Goal: Task Accomplishment & Management: Manage account settings

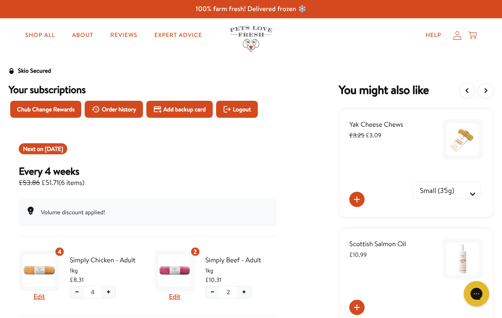
click at [126, 112] on span "Order history" at bounding box center [119, 109] width 34 height 9
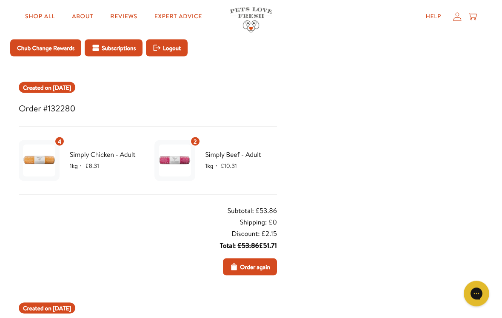
scroll to position [58, 0]
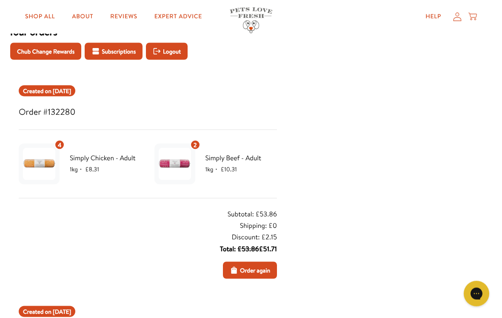
click at [198, 145] on div "2" at bounding box center [195, 145] width 10 height 10
click at [182, 169] on img at bounding box center [175, 164] width 32 height 32
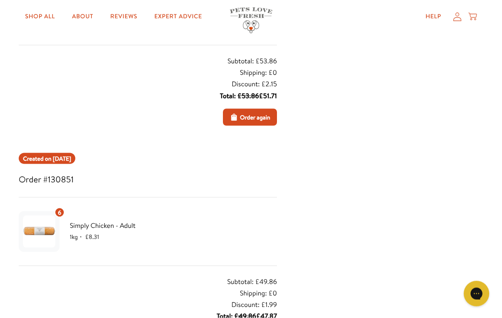
scroll to position [216, 0]
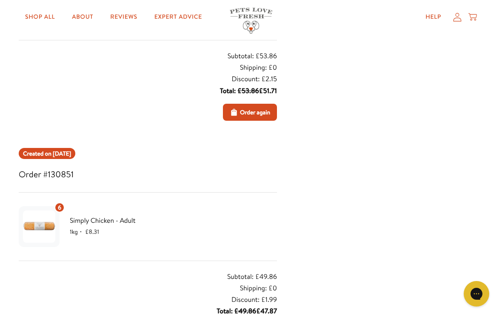
click at [109, 225] on span "Simply Chicken - Adult" at bounding box center [106, 220] width 72 height 11
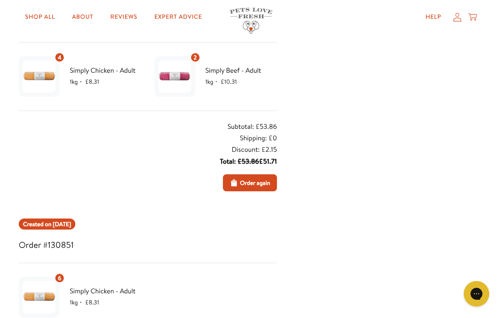
scroll to position [145, 0]
click at [455, 15] on icon at bounding box center [457, 16] width 9 height 9
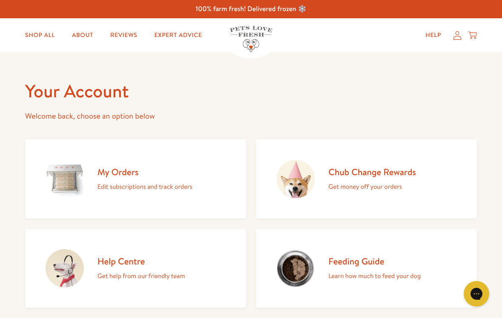
click at [198, 194] on link "My Orders Edit subscriptions and track orders" at bounding box center [135, 179] width 221 height 79
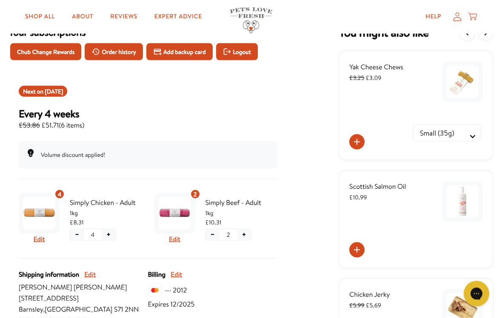
scroll to position [59, 0]
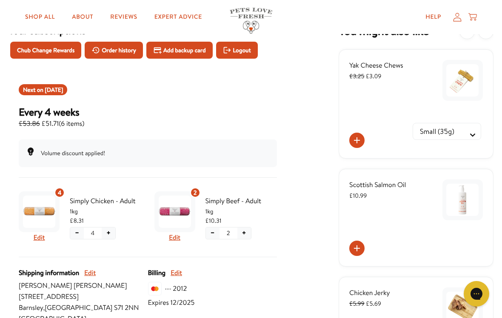
click at [200, 194] on div "2" at bounding box center [195, 193] width 10 height 10
click at [183, 206] on img "Subscription product: Simply Beef - Adult" at bounding box center [175, 212] width 32 height 32
click at [180, 236] on button "Edit" at bounding box center [174, 237] width 11 height 11
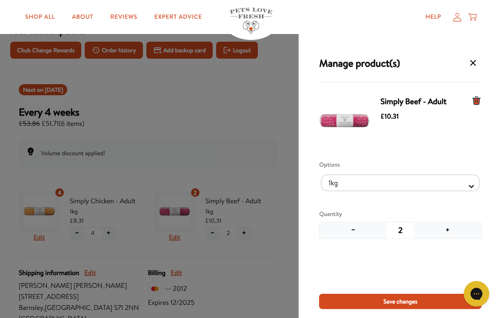
click at [205, 188] on div "Manage product(s) Simply Beef - Adult £10.31 Options 1kg 600g Quantity − 2 + Sa…" at bounding box center [251, 165] width 502 height 330
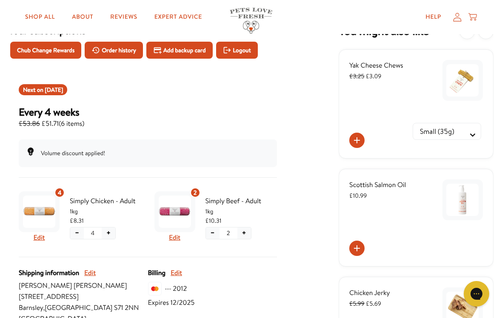
click at [179, 206] on img "Subscription product: Simply Beef - Adult" at bounding box center [175, 212] width 32 height 32
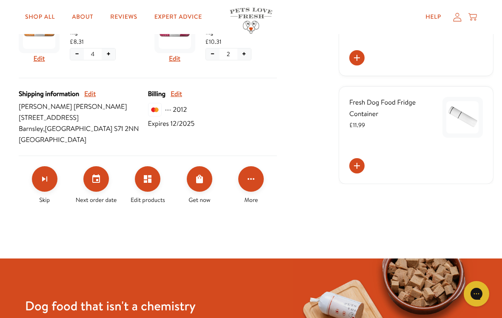
scroll to position [240, 0]
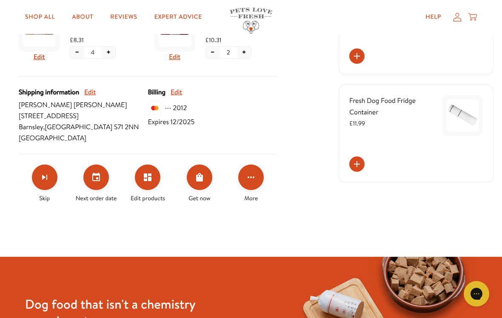
click at [154, 182] on button "Edit products" at bounding box center [148, 178] width 26 height 26
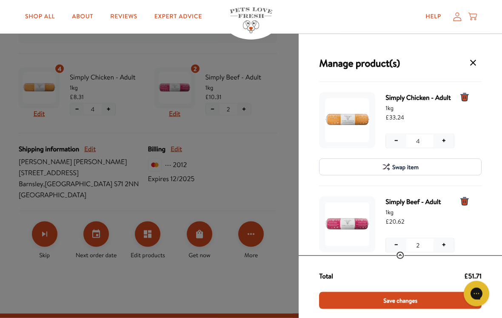
click at [183, 93] on div "Manage product(s) Simply Chicken - Adult 1kg £33.24 − 4 + − 4 + Swap item Simpl…" at bounding box center [251, 165] width 502 height 330
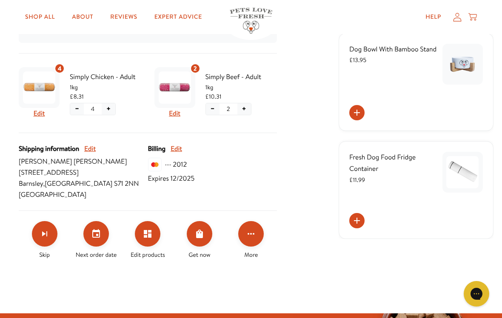
click at [151, 230] on icon "Edit products" at bounding box center [148, 234] width 8 height 8
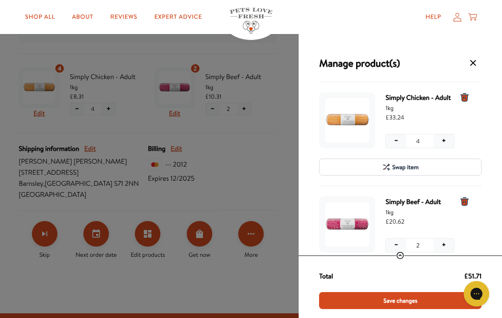
click at [181, 85] on div "Manage product(s) Simply Chicken - Adult 1kg £33.24 − 4 + − 4 + Swap item Simpl…" at bounding box center [251, 165] width 502 height 330
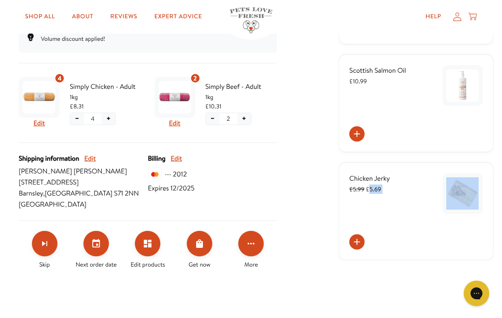
scroll to position [174, 0]
click at [445, 134] on div at bounding box center [417, 133] width 134 height 15
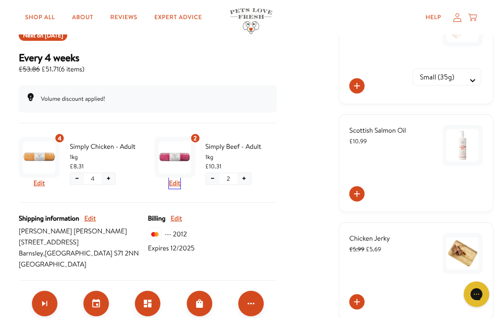
click at [180, 186] on button "Edit" at bounding box center [174, 183] width 11 height 11
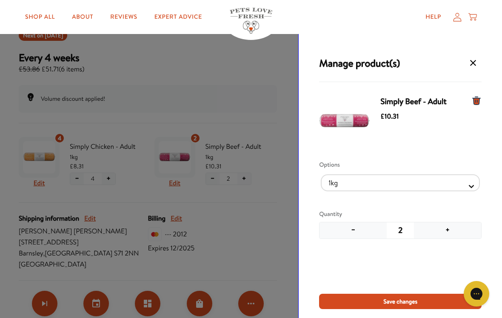
click at [354, 238] on button "−" at bounding box center [353, 231] width 67 height 16
click at [355, 238] on button "−" at bounding box center [353, 231] width 67 height 16
click at [356, 238] on button "−" at bounding box center [353, 231] width 67 height 16
click at [353, 238] on button "−" at bounding box center [353, 231] width 67 height 16
click at [356, 237] on button "−" at bounding box center [353, 231] width 67 height 16
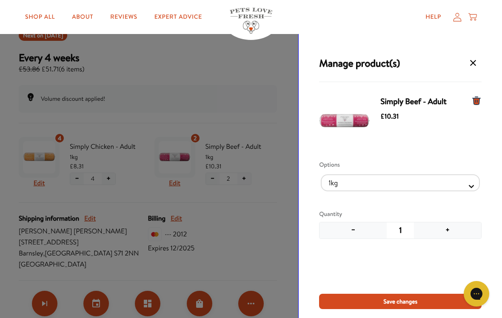
click at [356, 237] on button "−" at bounding box center [353, 231] width 67 height 16
click at [364, 244] on div "Simply Beef - Adult £10.31 Options 1kg 600g Quantity − 1 +" at bounding box center [400, 193] width 163 height 202
click at [364, 243] on div "Simply Beef - Adult £10.31 Options 1kg 600g Quantity − 1 +" at bounding box center [400, 193] width 163 height 202
click at [361, 238] on button "−" at bounding box center [353, 231] width 67 height 16
click at [362, 239] on div "− 1 +" at bounding box center [400, 230] width 163 height 17
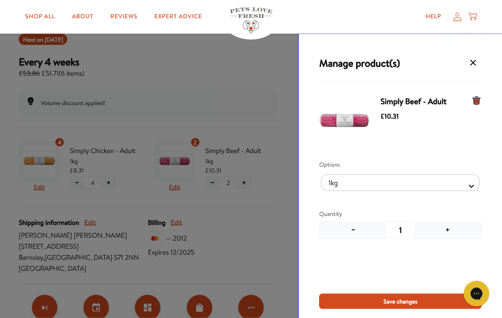
scroll to position [110, 0]
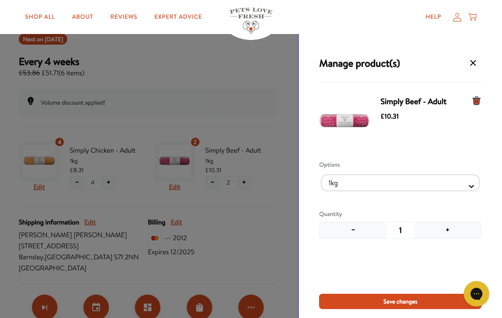
click at [481, 100] on icon "Manage products for subscription" at bounding box center [477, 101] width 10 height 10
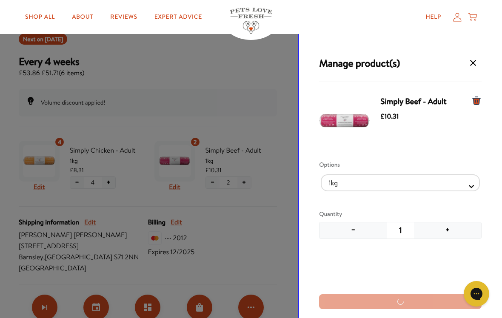
click at [479, 96] on icon "Manage products for subscription" at bounding box center [477, 101] width 10 height 10
click at [472, 106] on icon "Manage products for subscription" at bounding box center [477, 101] width 10 height 10
click at [476, 104] on icon "Manage products for subscription" at bounding box center [477, 101] width 8 height 8
click at [474, 61] on icon "Manage products for subscription" at bounding box center [473, 63] width 10 height 10
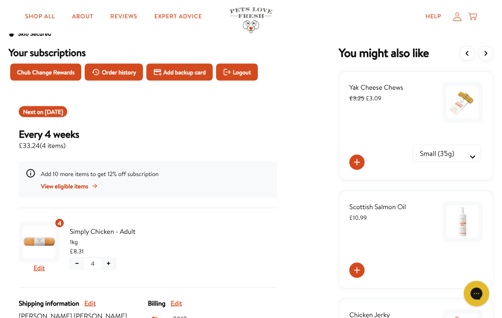
scroll to position [0, 0]
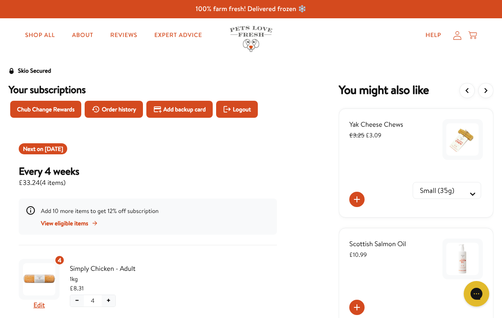
click at [65, 122] on div "Chub Change Rewards Order history Add backup card Logout" at bounding box center [148, 109] width 286 height 27
click at [63, 108] on span "Chub Change Rewards" at bounding box center [45, 109] width 57 height 9
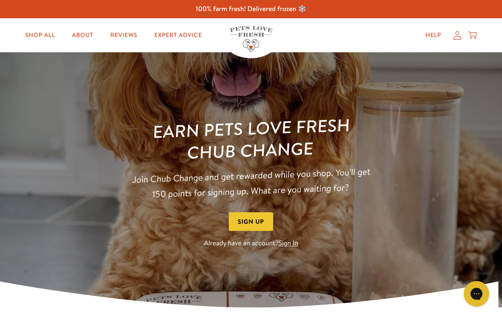
click at [453, 41] on div "Help My account Cart" at bounding box center [448, 35] width 63 height 17
click at [458, 39] on icon at bounding box center [457, 35] width 9 height 9
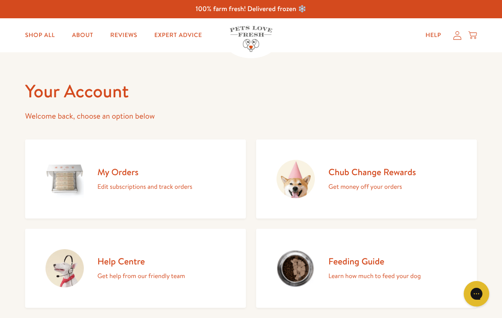
click at [43, 37] on link "Shop All" at bounding box center [39, 35] width 43 height 17
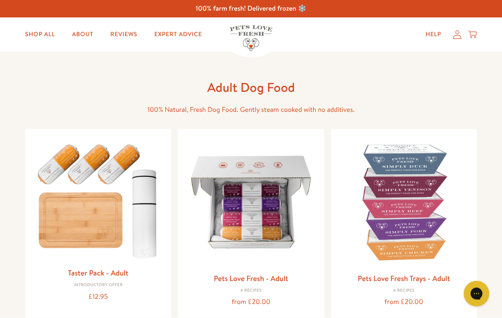
scroll to position [2, 0]
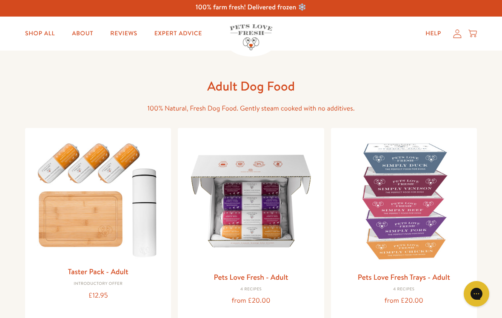
click at [40, 37] on link "Shop All" at bounding box center [39, 33] width 43 height 17
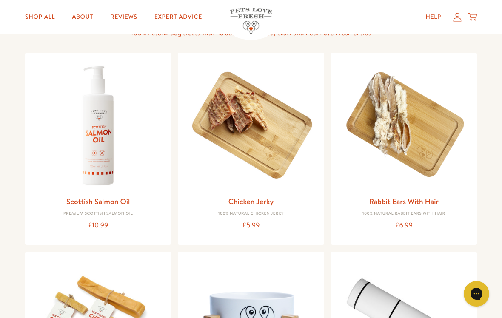
scroll to position [590, 0]
click at [460, 17] on icon at bounding box center [457, 16] width 9 height 9
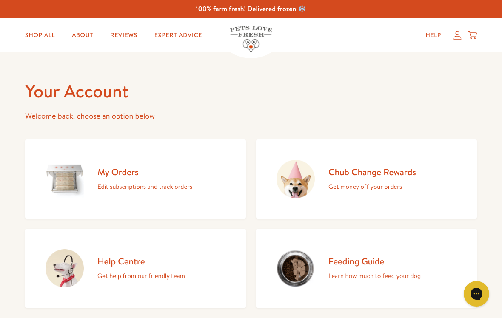
click at [149, 191] on p "Edit subscriptions and track orders" at bounding box center [144, 186] width 95 height 11
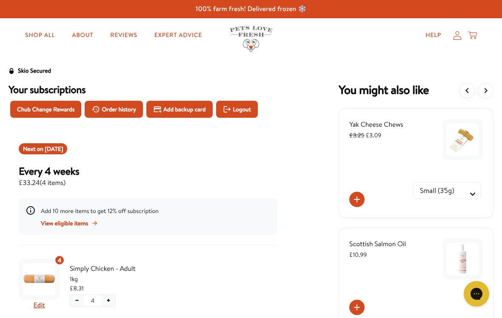
click at [473, 92] on button "View previous items" at bounding box center [467, 90] width 15 height 15
click at [489, 92] on icon "View more items" at bounding box center [486, 91] width 10 height 10
click at [490, 92] on icon "View more items" at bounding box center [486, 91] width 10 height 10
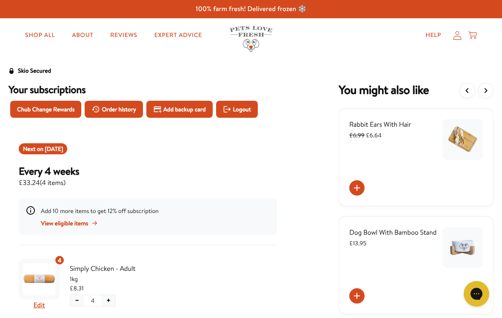
click at [489, 86] on icon "View more items" at bounding box center [486, 91] width 10 height 10
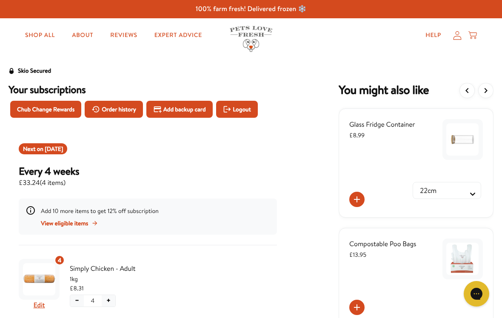
click at [490, 95] on icon "View more items" at bounding box center [486, 91] width 10 height 10
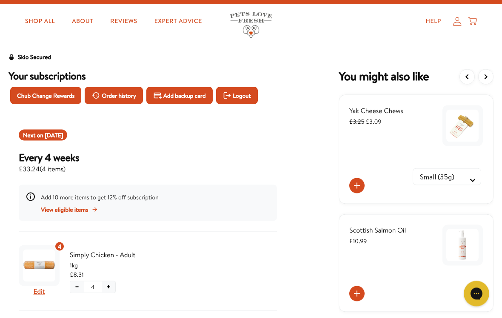
scroll to position [14, 0]
click at [491, 75] on icon "View more items" at bounding box center [486, 77] width 10 height 10
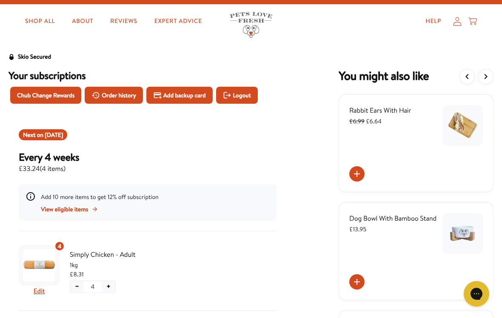
click at [498, 83] on div "Skio Secured Your subscriptions Chub Change Rewards Order history Add backup ca…" at bounding box center [251, 250] width 502 height 396
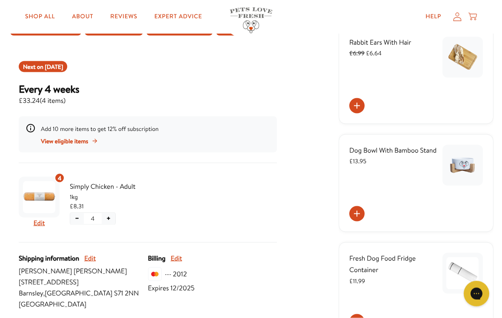
scroll to position [84, 0]
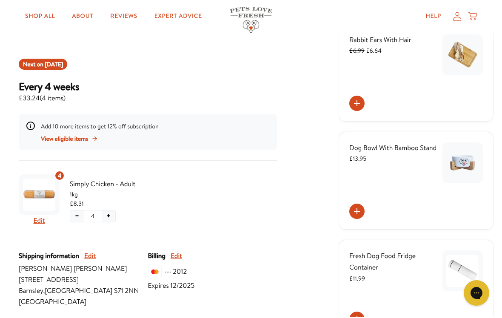
click at [51, 223] on div "4 Edit" at bounding box center [39, 201] width 41 height 52
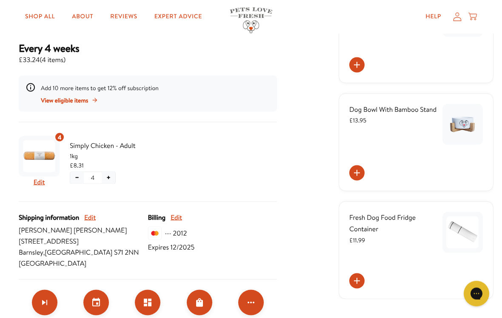
scroll to position [123, 0]
click at [40, 183] on button "Edit" at bounding box center [39, 182] width 11 height 11
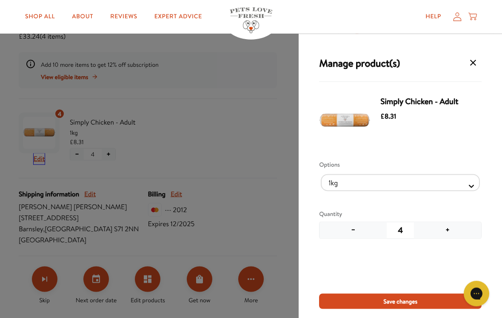
scroll to position [147, 0]
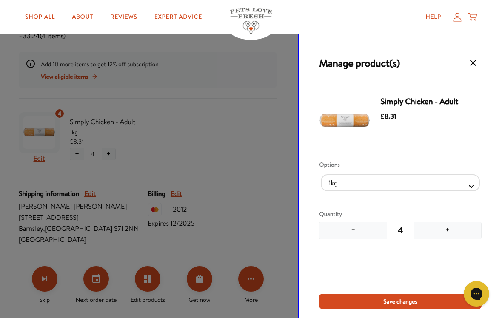
click at [482, 266] on div "Manage product(s) Simply Chicken - Adult £8.31 Options 1kg 600g Quantity − 4 + …" at bounding box center [400, 182] width 203 height 296
click at [448, 229] on button "+" at bounding box center [447, 231] width 67 height 16
click at [451, 227] on button "+" at bounding box center [447, 231] width 67 height 16
click at [418, 299] on span "Save changes" at bounding box center [401, 301] width 34 height 9
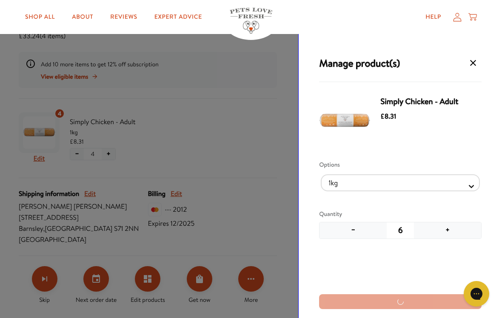
click at [418, 299] on div "Manage product(s) Simply Chicken - Adult £8.31 Options 1kg 600g Quantity − 6 +" at bounding box center [400, 182] width 203 height 296
click at [49, 136] on div "Manage product(s) Simply Chicken - Adult £8.31 Options 1kg 600g Quantity − 6 +" at bounding box center [251, 165] width 502 height 330
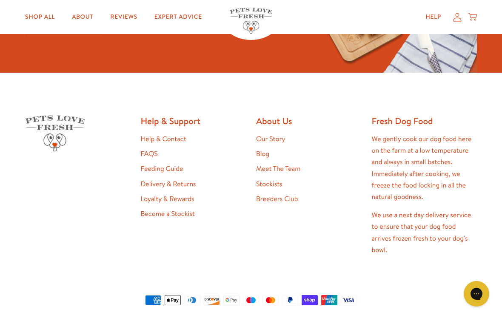
scroll to position [568, 0]
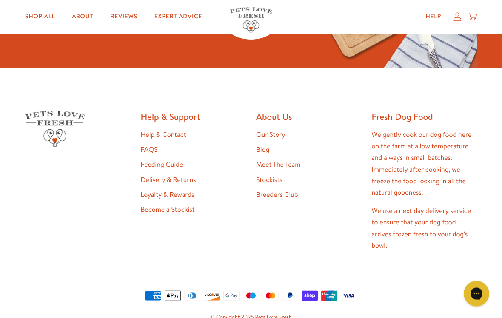
click at [184, 197] on link "Loyalty & Rewards" at bounding box center [168, 194] width 54 height 9
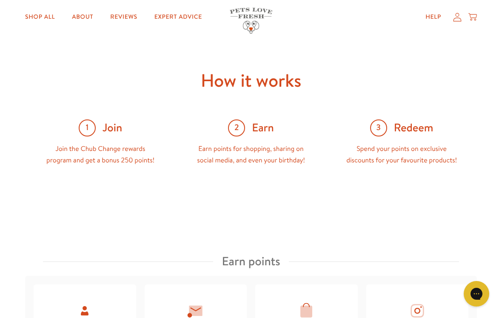
scroll to position [298, 0]
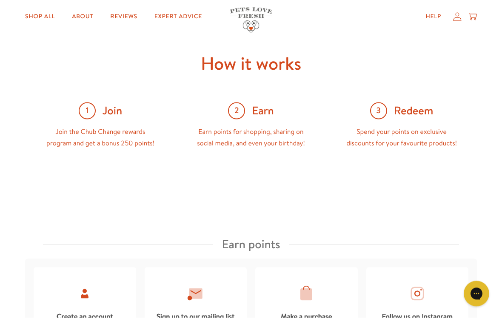
click at [424, 114] on span "Redeem" at bounding box center [414, 111] width 40 height 14
click at [416, 120] on div "3 Redeem Spend your points on exclusive discounts for your favourite products!" at bounding box center [402, 126] width 151 height 47
click at [427, 113] on span "Redeem" at bounding box center [414, 111] width 40 height 14
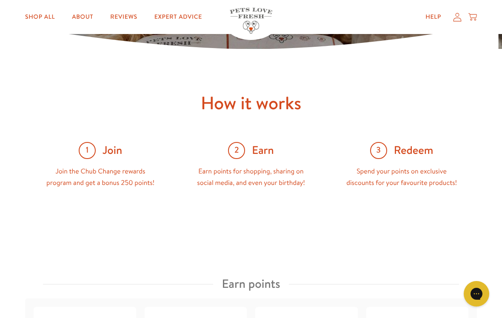
scroll to position [279, 0]
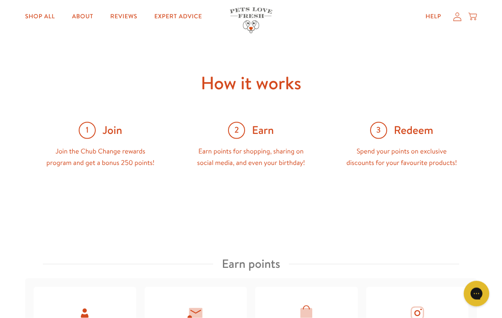
click at [430, 130] on span "Redeem" at bounding box center [414, 130] width 40 height 14
click at [385, 135] on span "3" at bounding box center [378, 130] width 17 height 17
click at [404, 134] on span "Redeem" at bounding box center [414, 130] width 40 height 14
click at [432, 173] on div "How it works 1 Join Join the Chub Change rewards program and get a bonus 250 po…" at bounding box center [251, 120] width 502 height 183
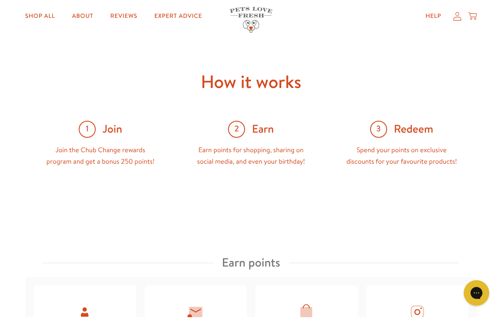
click at [469, 157] on div "3 Redeem Spend your points on exclusive discounts for your favourite products!" at bounding box center [402, 145] width 151 height 47
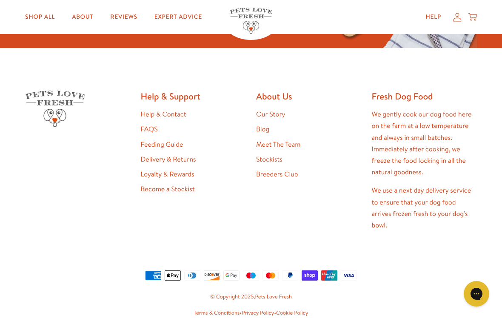
scroll to position [1258, 0]
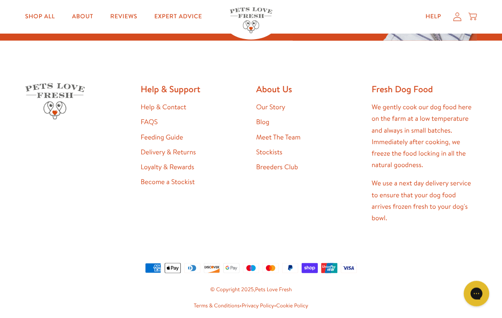
click at [170, 163] on link "Loyalty & Rewards" at bounding box center [168, 167] width 54 height 9
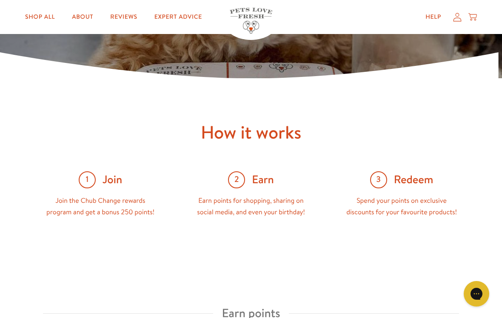
scroll to position [254, 0]
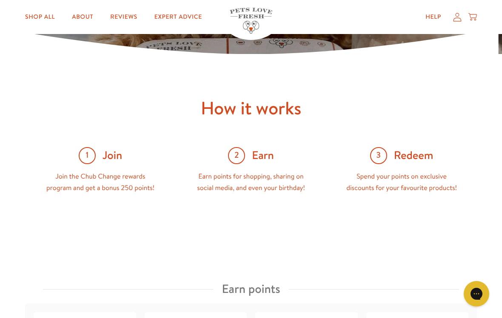
click at [387, 159] on div "3 Redeem" at bounding box center [401, 155] width 123 height 17
click at [416, 149] on span "Redeem" at bounding box center [414, 156] width 40 height 14
click at [428, 189] on div "Spend your points on exclusive discounts for your favourite products!" at bounding box center [401, 182] width 123 height 23
click at [439, 181] on div "Spend your points on exclusive discounts for your favourite products!" at bounding box center [401, 182] width 123 height 23
click at [446, 176] on div "Spend your points on exclusive discounts for your favourite products!" at bounding box center [401, 182] width 123 height 23
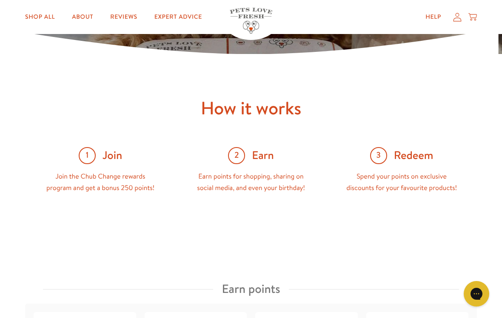
click at [473, 295] on div "Gorgias live chat" at bounding box center [476, 294] width 17 height 17
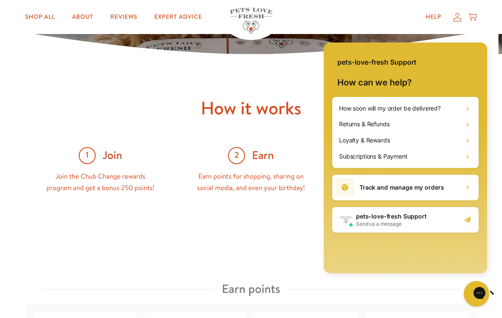
scroll to position [0, 0]
click at [471, 143] on icon at bounding box center [468, 141] width 9 height 9
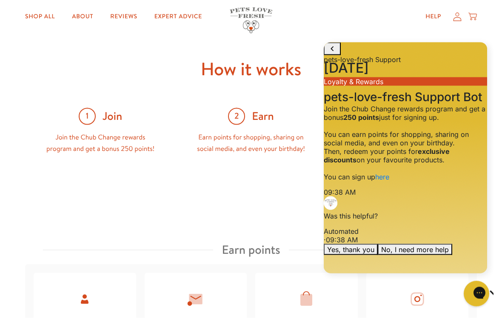
scroll to position [293, 0]
click at [487, 286] on button "Chat with us" at bounding box center [477, 294] width 26 height 26
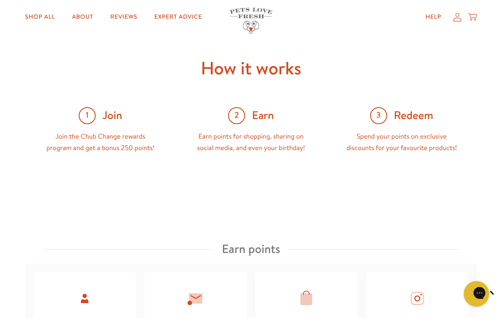
click at [378, 118] on span "3" at bounding box center [378, 115] width 17 height 17
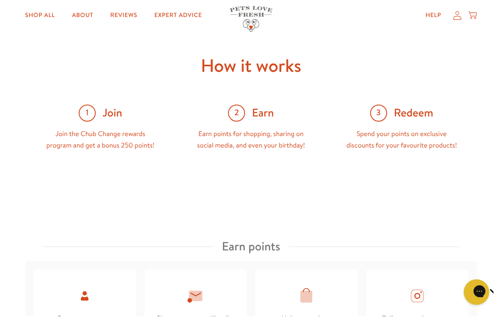
click at [425, 123] on div "3 Redeem Spend your points on exclusive discounts for your favourite products!" at bounding box center [402, 129] width 151 height 47
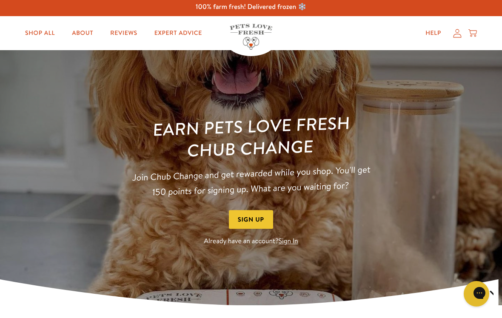
scroll to position [0, 0]
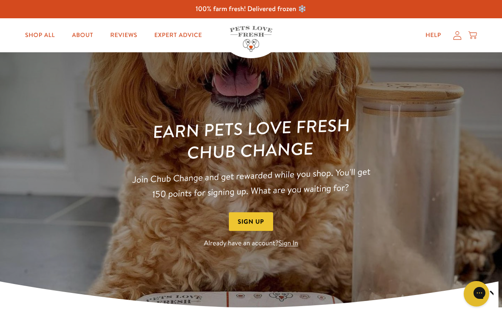
click at [455, 39] on icon at bounding box center [457, 35] width 9 height 9
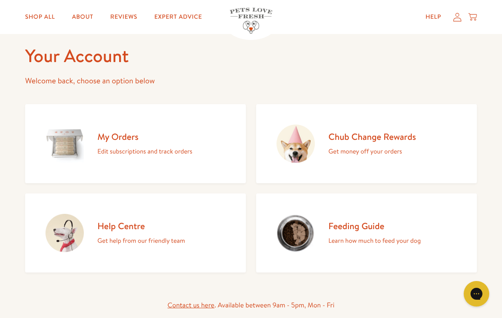
scroll to position [36, 0]
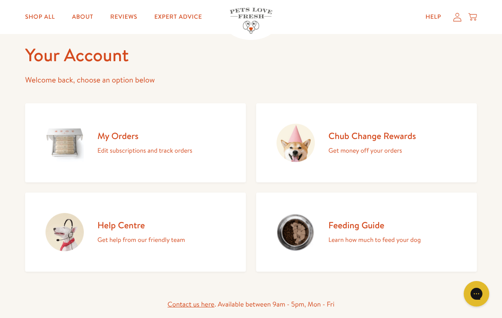
click at [378, 142] on div "Chub Change Rewards Get money off your orders" at bounding box center [373, 143] width 88 height 26
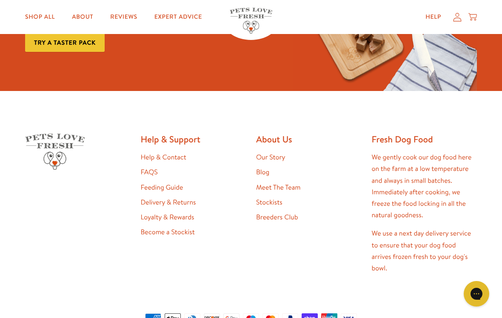
scroll to position [1190, 0]
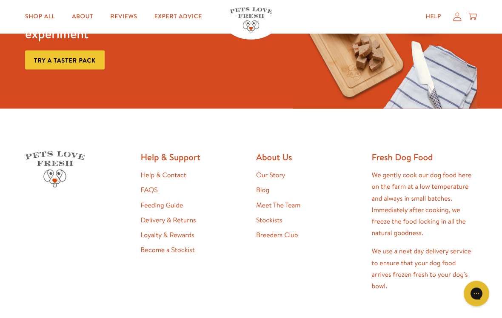
click at [166, 233] on link "Loyalty & Rewards" at bounding box center [168, 235] width 54 height 9
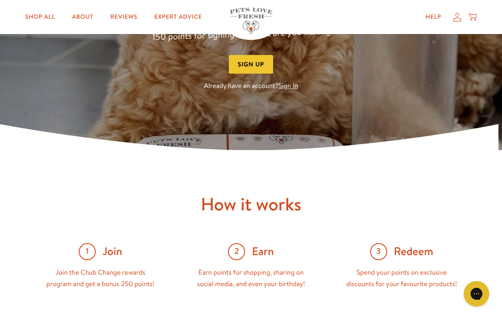
scroll to position [157, 0]
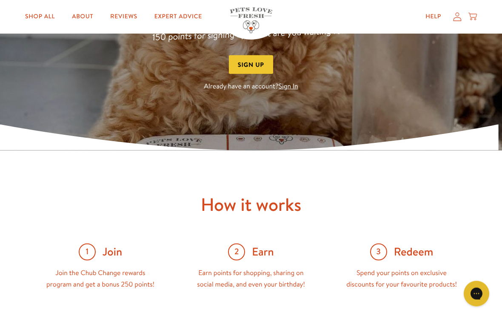
click at [293, 86] on link "Sign In" at bounding box center [289, 86] width 20 height 9
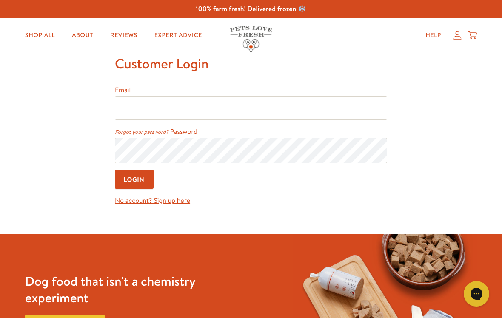
click at [140, 113] on input "Email" at bounding box center [251, 108] width 272 height 24
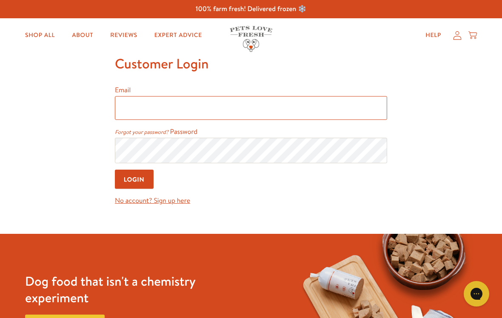
type input "[EMAIL_ADDRESS][DOMAIN_NAME]"
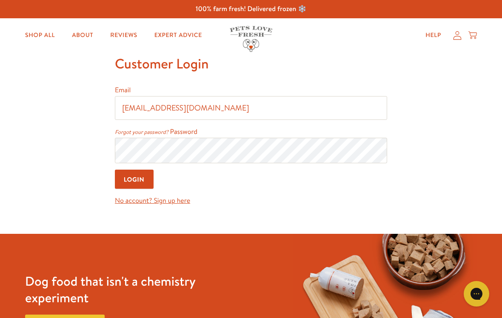
click at [135, 181] on input "Login" at bounding box center [134, 179] width 39 height 19
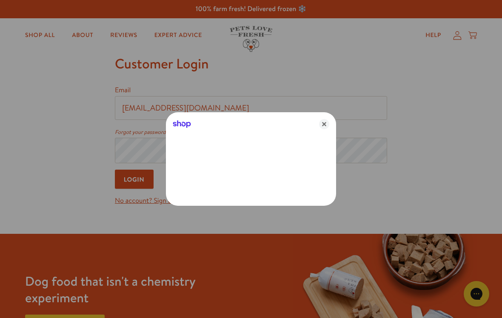
click at [143, 182] on div at bounding box center [251, 159] width 502 height 318
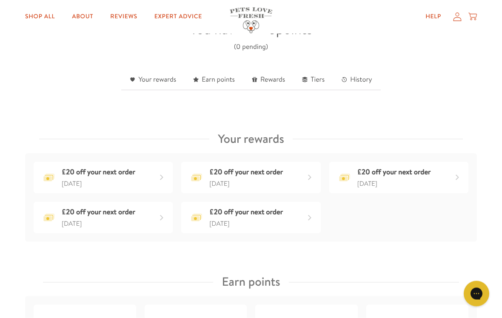
scroll to position [248, 0]
click at [408, 176] on div "£20 off your next order" at bounding box center [395, 172] width 74 height 12
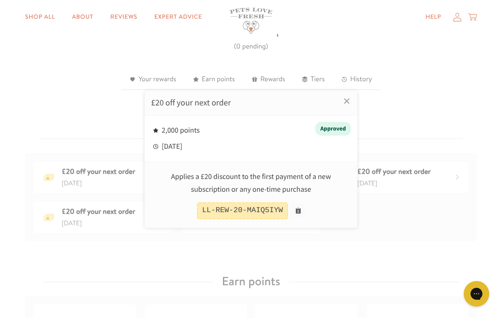
click at [334, 133] on div "Approved" at bounding box center [333, 129] width 36 height 14
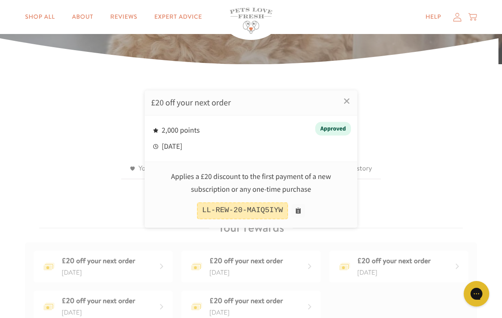
scroll to position [158, 0]
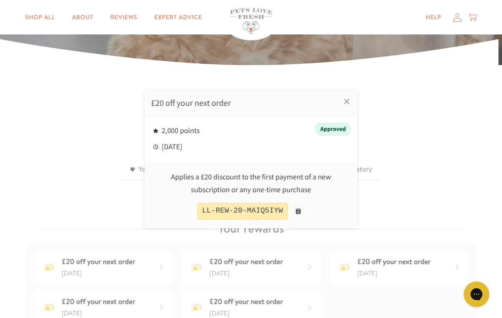
click at [412, 264] on div at bounding box center [251, 159] width 502 height 318
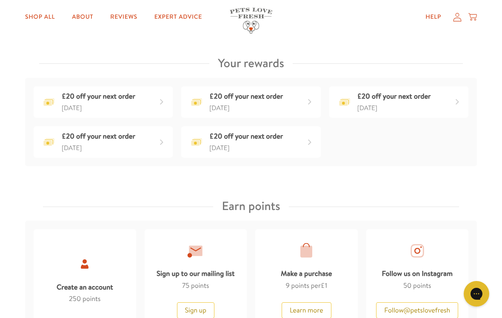
scroll to position [324, 0]
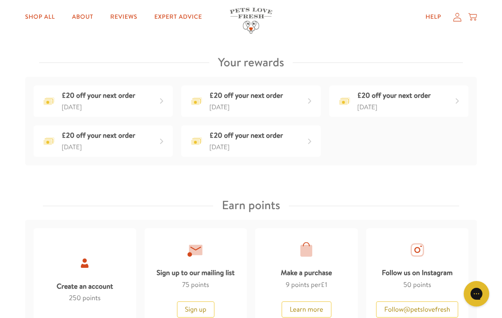
click at [393, 97] on div "£20 off your next order" at bounding box center [395, 96] width 74 height 12
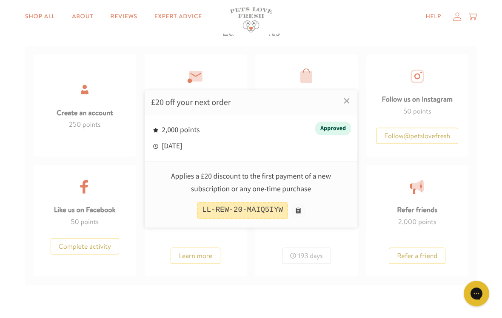
scroll to position [499, 0]
click at [347, 101] on link "×" at bounding box center [346, 101] width 21 height 21
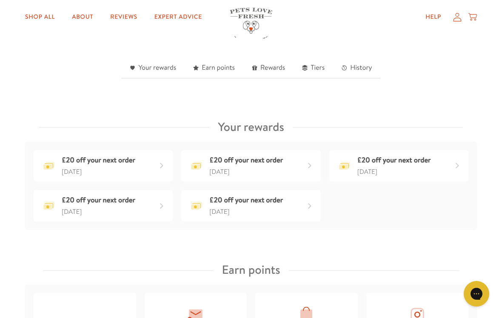
click at [228, 68] on link "Earn points" at bounding box center [214, 68] width 59 height 21
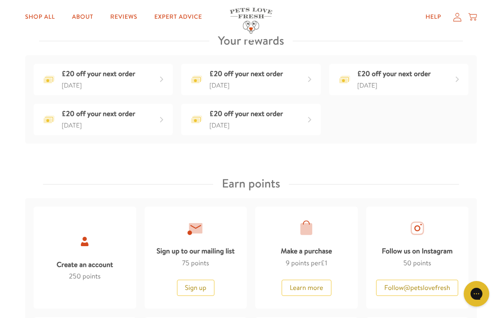
scroll to position [345, 0]
click at [401, 74] on div "£20 off your next order" at bounding box center [395, 75] width 74 height 12
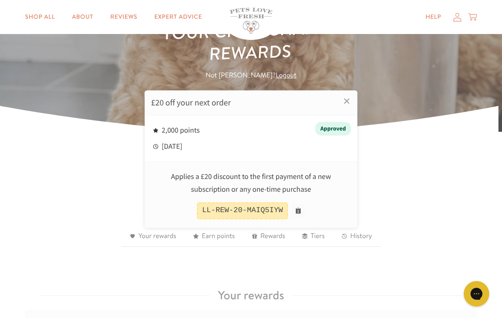
scroll to position [92, 0]
click at [332, 126] on div "Approved" at bounding box center [333, 129] width 36 height 14
